Goal: Task Accomplishment & Management: Use online tool/utility

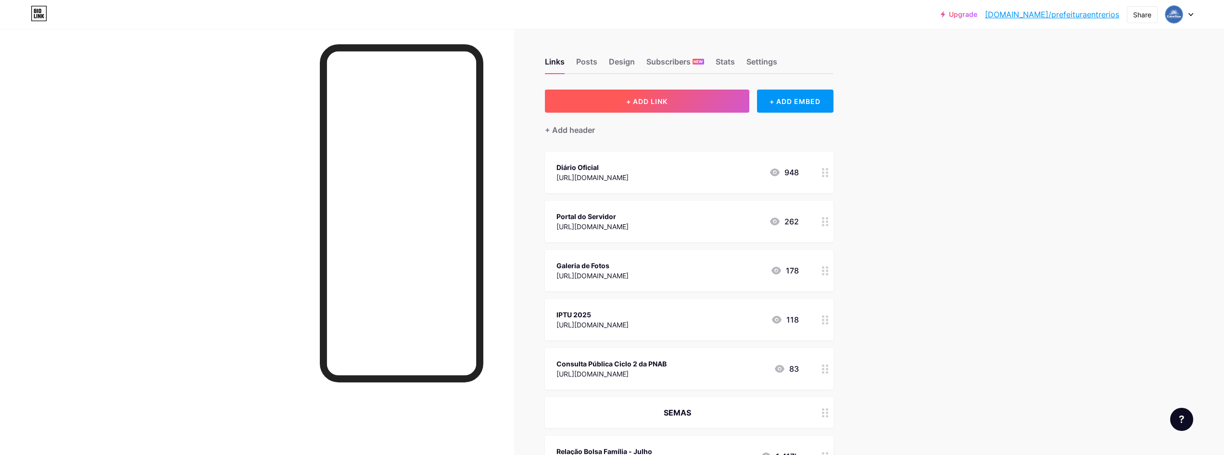
click at [600, 97] on button "+ ADD LINK" at bounding box center [647, 100] width 204 height 23
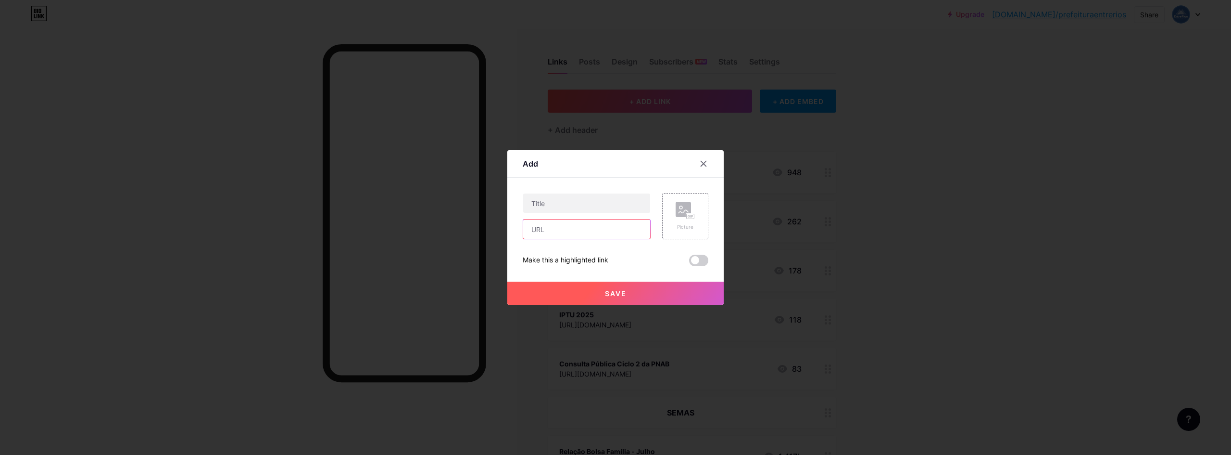
click at [565, 231] on input "text" at bounding box center [586, 228] width 127 height 19
paste input "[URL][DOMAIN_NAME]"
type input "[URL][DOMAIN_NAME]"
click at [555, 203] on input "text" at bounding box center [586, 202] width 127 height 19
type input "EJA Qualifica"
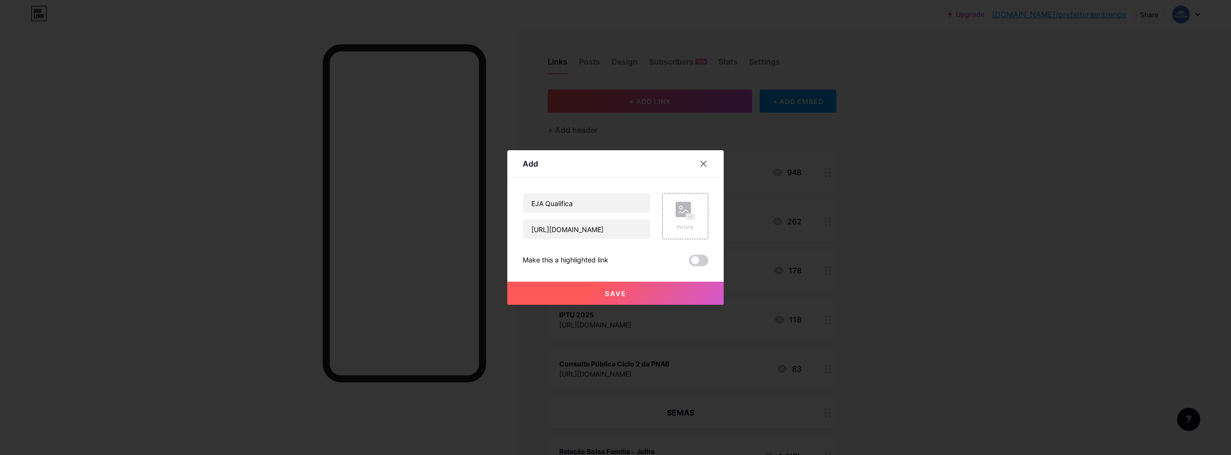
click at [595, 289] on button "Save" at bounding box center [615, 292] width 216 height 23
